Goal: Navigation & Orientation: Find specific page/section

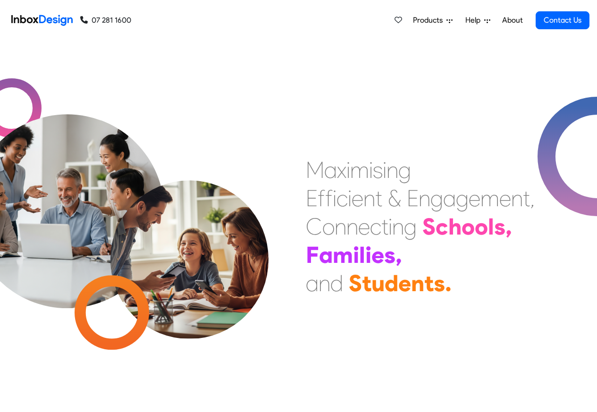
click at [435, 19] on span "Products" at bounding box center [430, 20] width 34 height 11
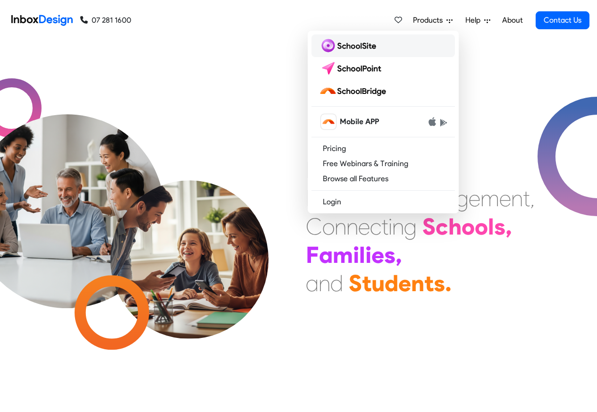
click at [352, 48] on img at bounding box center [349, 45] width 61 height 15
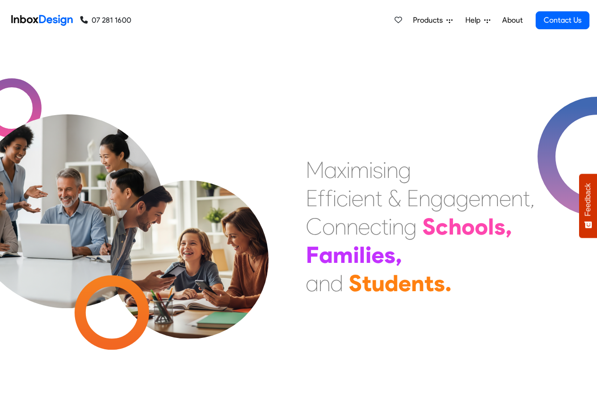
click at [432, 21] on span "Products" at bounding box center [430, 20] width 34 height 11
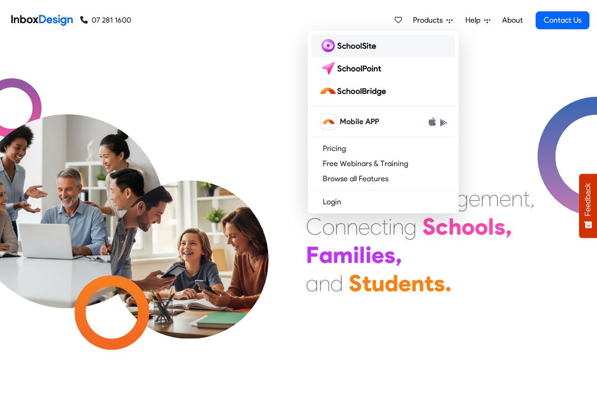
click at [346, 45] on img at bounding box center [349, 45] width 61 height 15
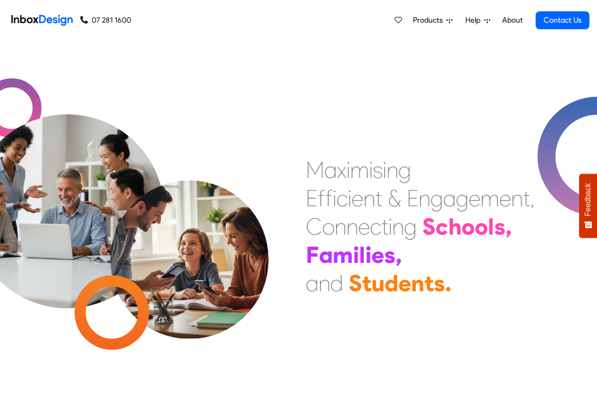
scroll to position [900, 0]
click at [430, 20] on span "Products" at bounding box center [430, 20] width 34 height 11
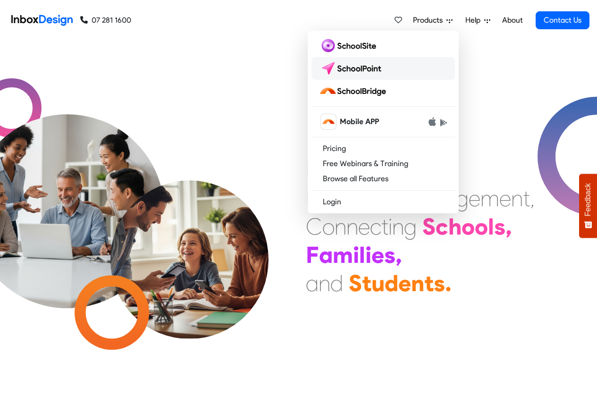
click at [354, 66] on img at bounding box center [352, 68] width 67 height 15
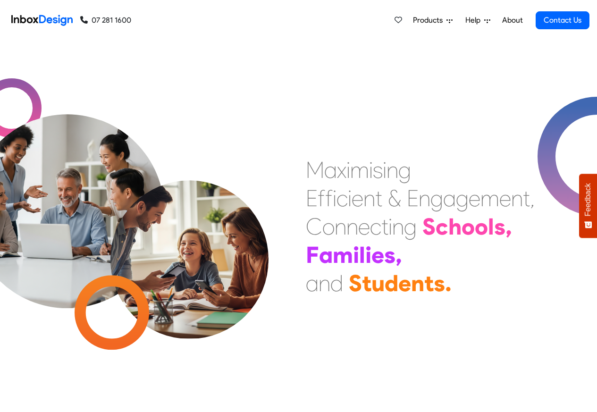
click at [423, 20] on span "Products" at bounding box center [430, 20] width 34 height 11
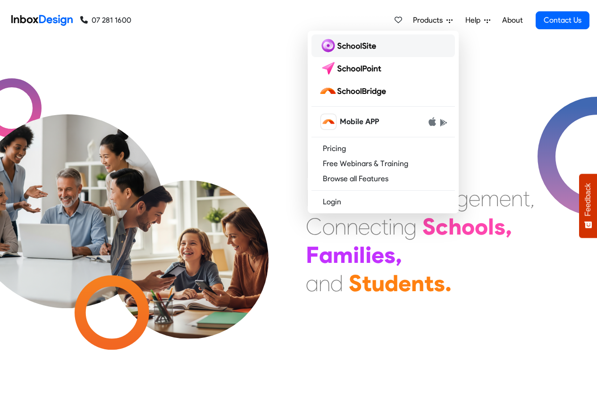
click at [341, 45] on img at bounding box center [349, 45] width 61 height 15
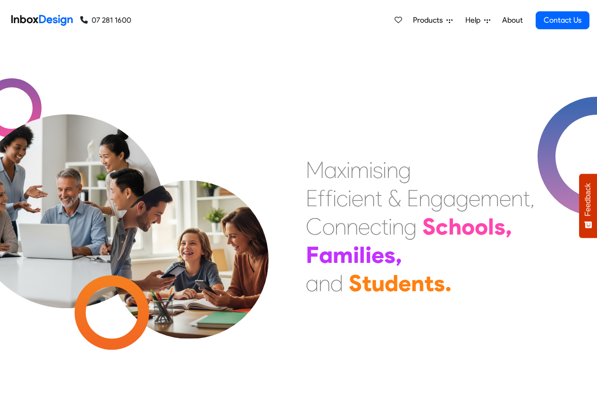
click at [426, 19] on span "Products" at bounding box center [430, 20] width 34 height 11
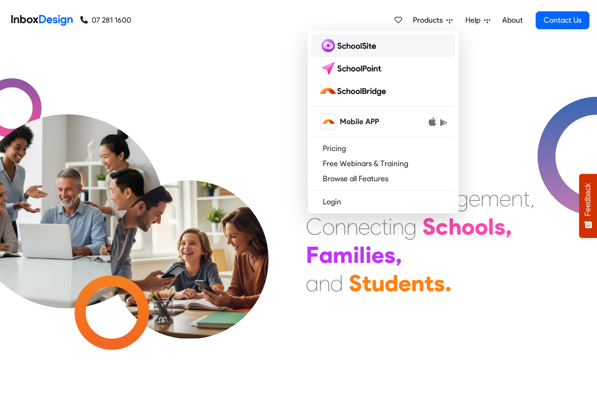
click at [339, 45] on img at bounding box center [349, 45] width 61 height 15
